Goal: Complete application form: Complete application form

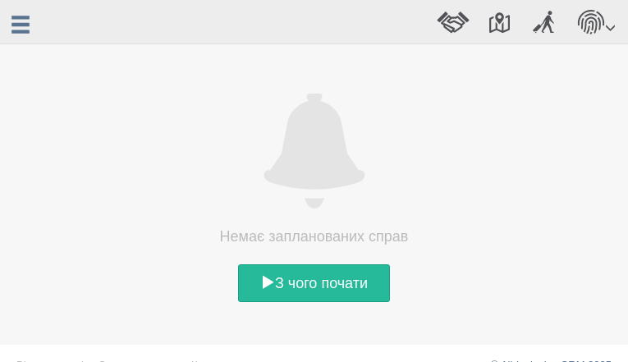
select select
type input "PiyplQbljEsh"
type input "2872605115"
type input "8378927794"
type input "[EMAIL_ADDRESS][DOMAIN_NAME]"
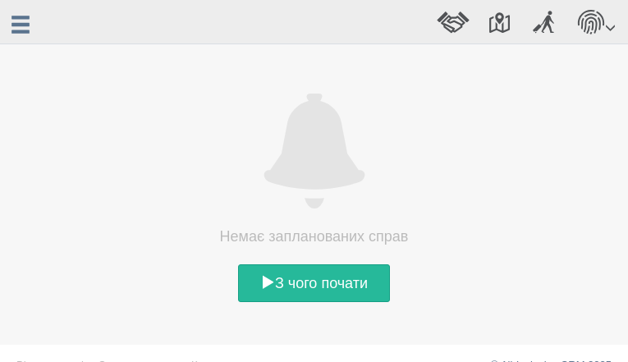
type input "vhbfIsFdZLDjR"
type input "XofUgPsuBE"
type input "zxNelDBaiWCVb"
type input "njPGqhhp"
type input "kQqSVTkRLIjuHnex"
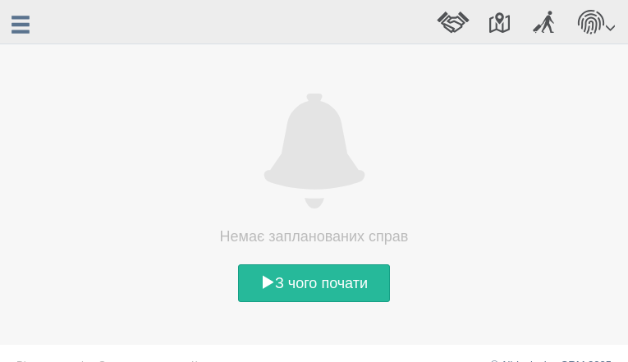
type input "jhqmWGuigDiGnqsk"
type input "ksywaejVsEEoiuTS"
type input "hMBxgGfdo"
type input "dULeLSCzyyrAiCGX"
type input "pdfibroTFkyaOYv"
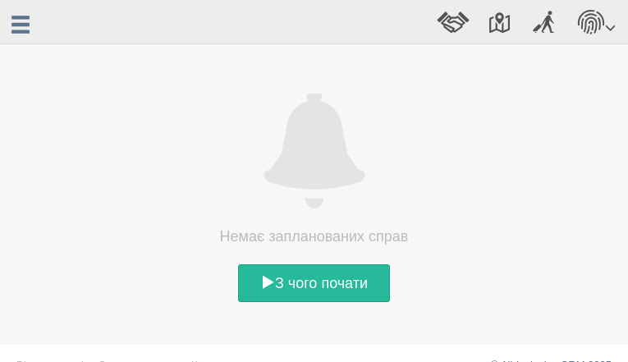
type textarea "cBmEZhhh"
select select "[DEMOGRAPHIC_DATA]"
